Goal: Transaction & Acquisition: Purchase product/service

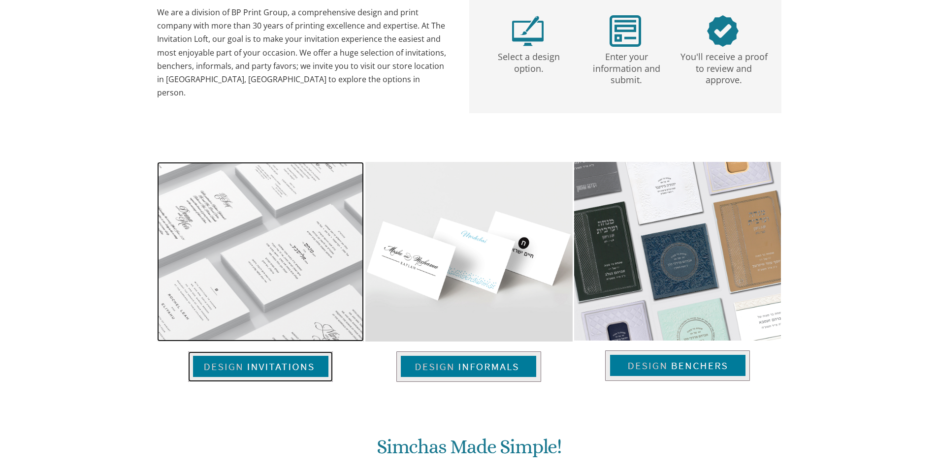
click at [296, 369] on img at bounding box center [260, 367] width 145 height 31
click at [299, 366] on img at bounding box center [260, 367] width 145 height 31
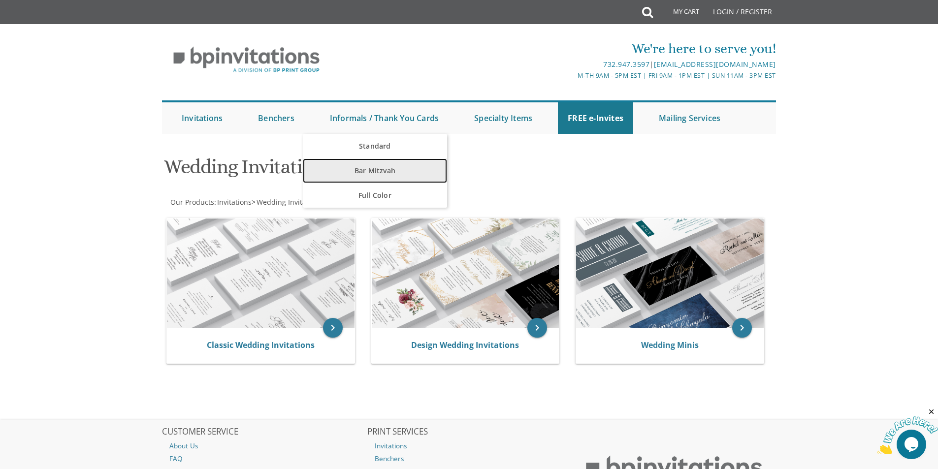
click at [369, 174] on link "Bar Mitzvah" at bounding box center [375, 171] width 144 height 25
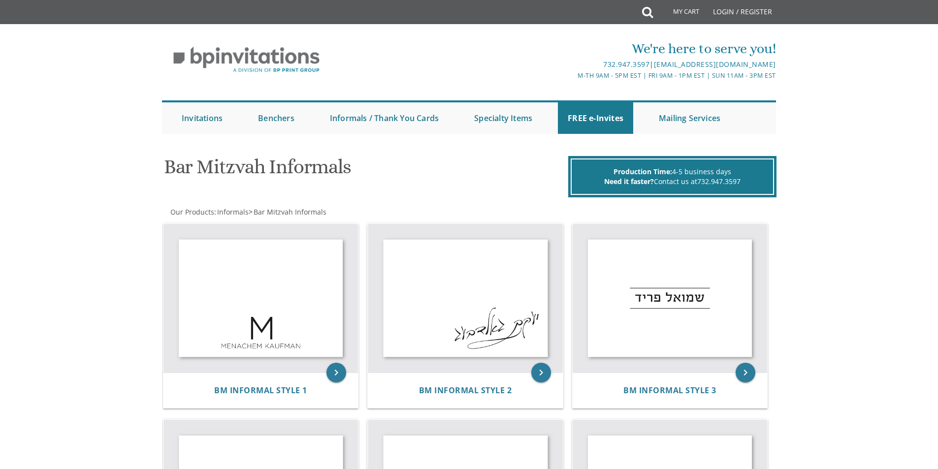
click at [208, 173] on h1 "Bar Mitzvah Informals" at bounding box center [365, 170] width 402 height 29
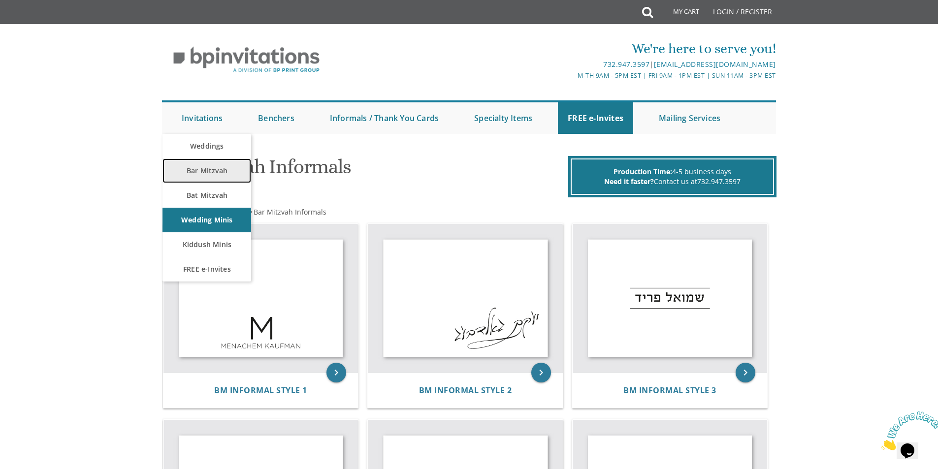
click at [211, 172] on link "Bar Mitzvah" at bounding box center [207, 171] width 89 height 25
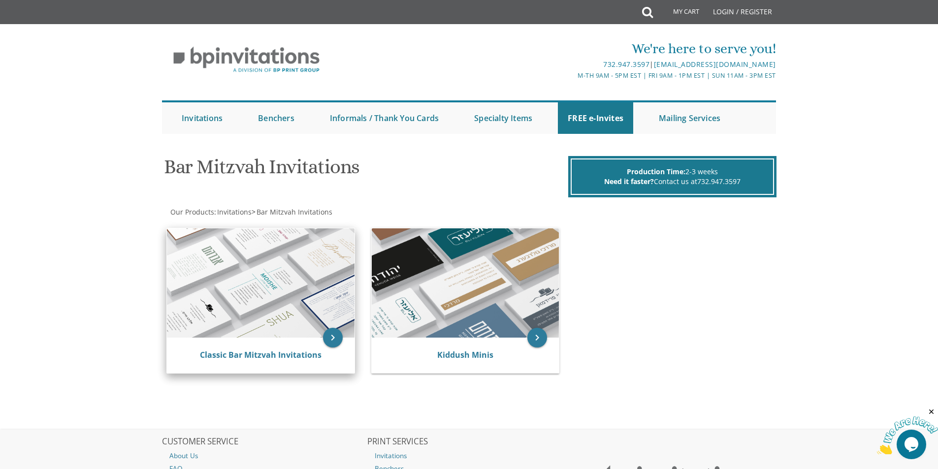
click at [232, 302] on img at bounding box center [261, 283] width 188 height 109
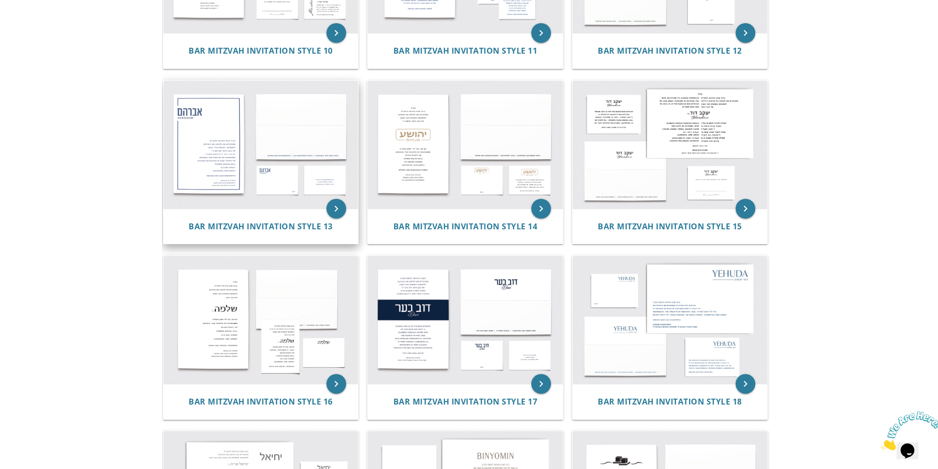
scroll to position [837, 0]
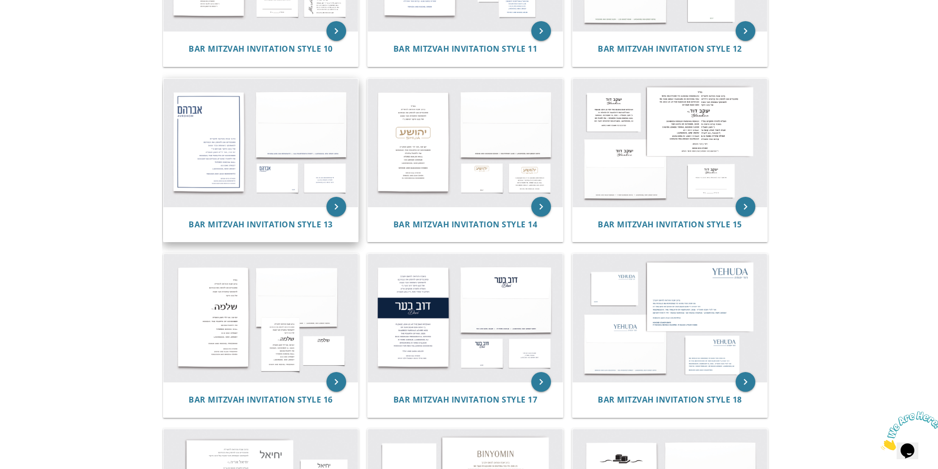
click at [187, 167] on img at bounding box center [261, 143] width 195 height 128
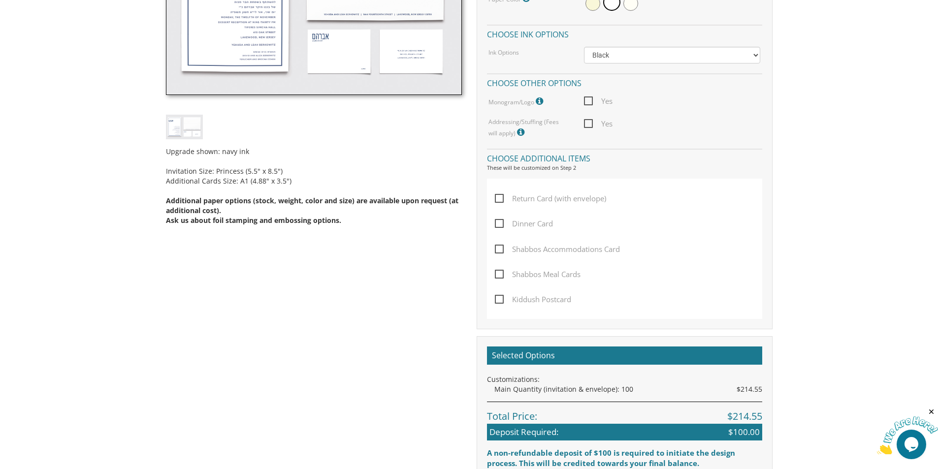
scroll to position [246, 0]
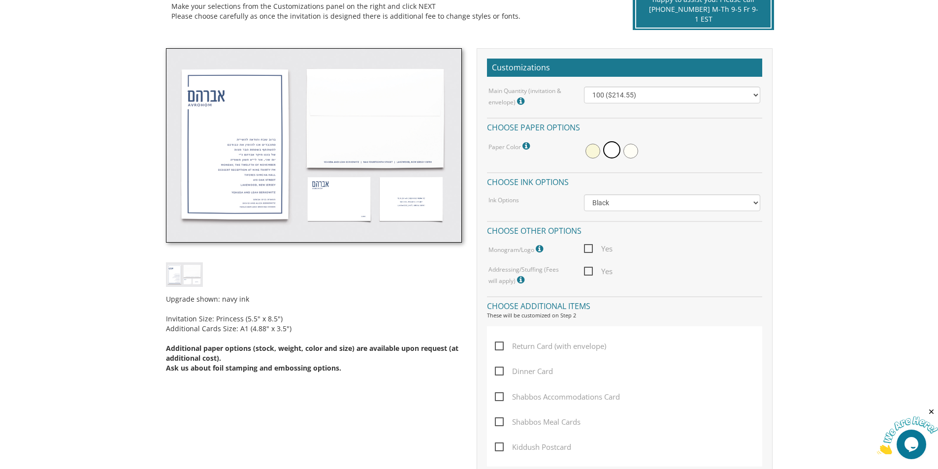
click at [281, 176] on img at bounding box center [314, 145] width 296 height 195
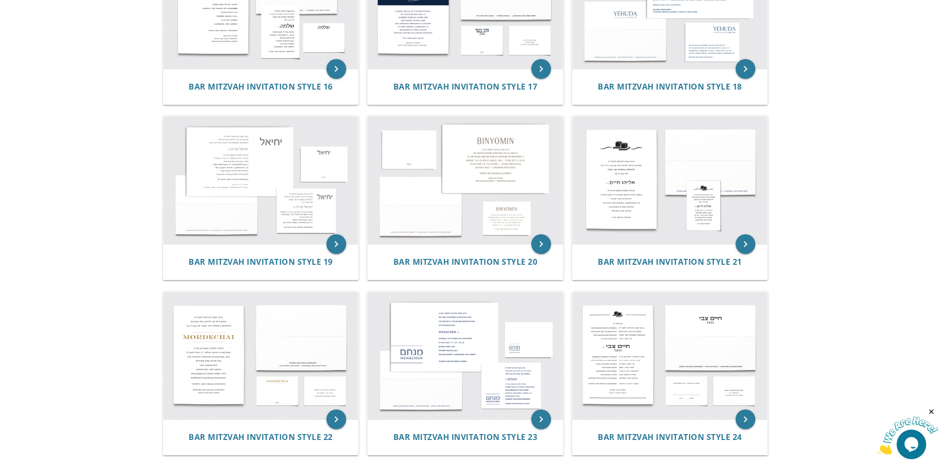
scroll to position [1133, 0]
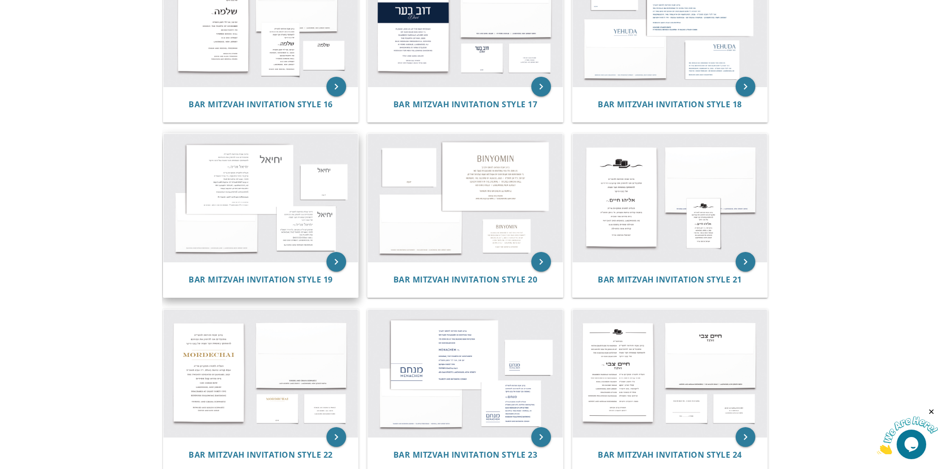
click at [234, 211] on img at bounding box center [261, 198] width 195 height 128
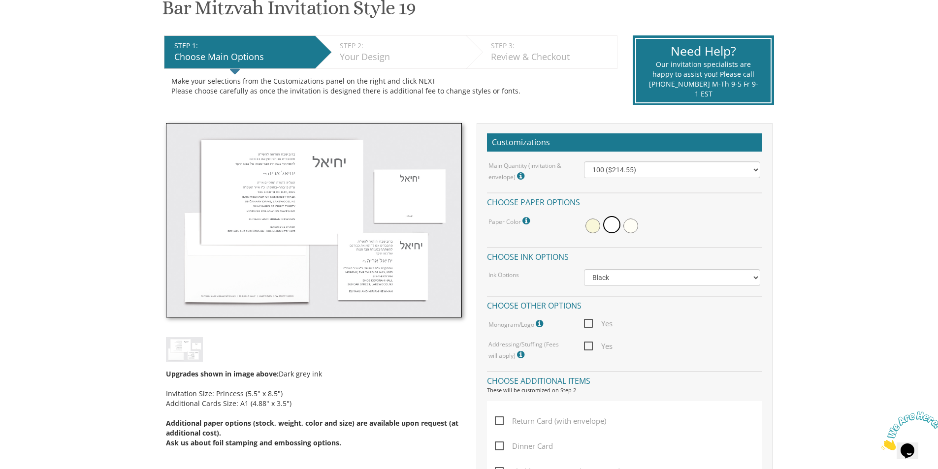
scroll to position [197, 0]
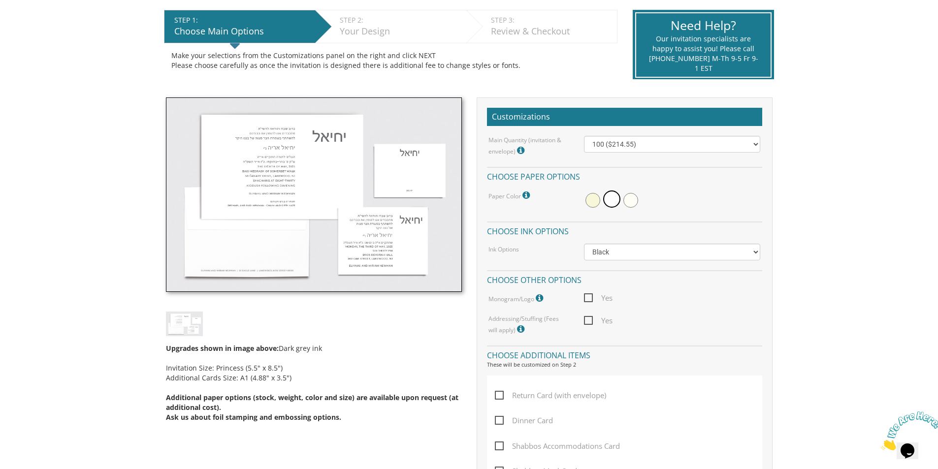
click at [315, 164] on img at bounding box center [314, 195] width 296 height 195
click at [296, 174] on img at bounding box center [314, 195] width 296 height 195
click at [386, 232] on img at bounding box center [314, 195] width 296 height 195
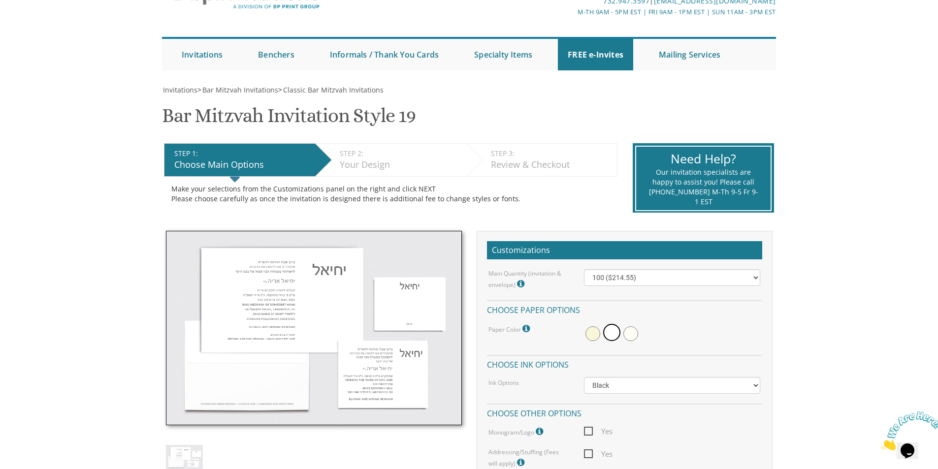
scroll to position [49, 0]
